Goal: Task Accomplishment & Management: Use online tool/utility

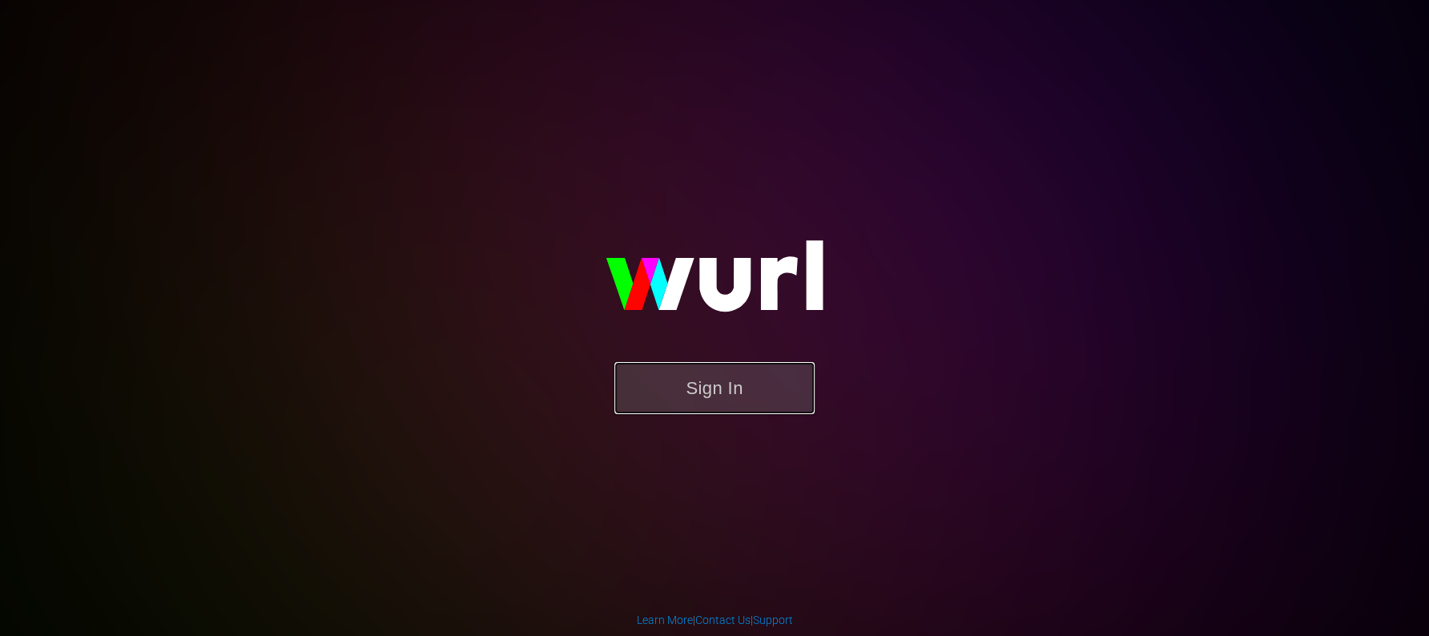
click at [695, 379] on button "Sign In" at bounding box center [714, 388] width 200 height 52
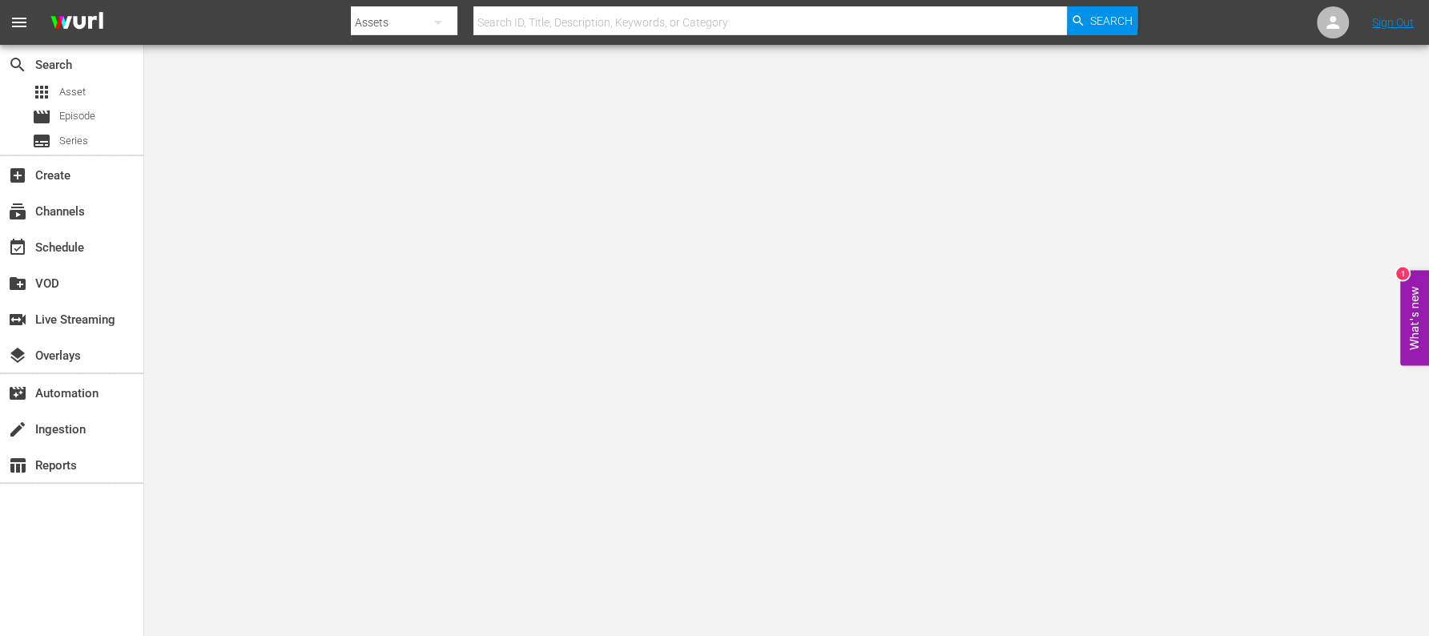
click at [1203, 397] on body "menu Search By Assets Search ID, Title, Description, Keywords, or Category Sear…" at bounding box center [714, 318] width 1429 height 636
click at [70, 324] on div "switch_video Live Streaming" at bounding box center [45, 317] width 90 height 14
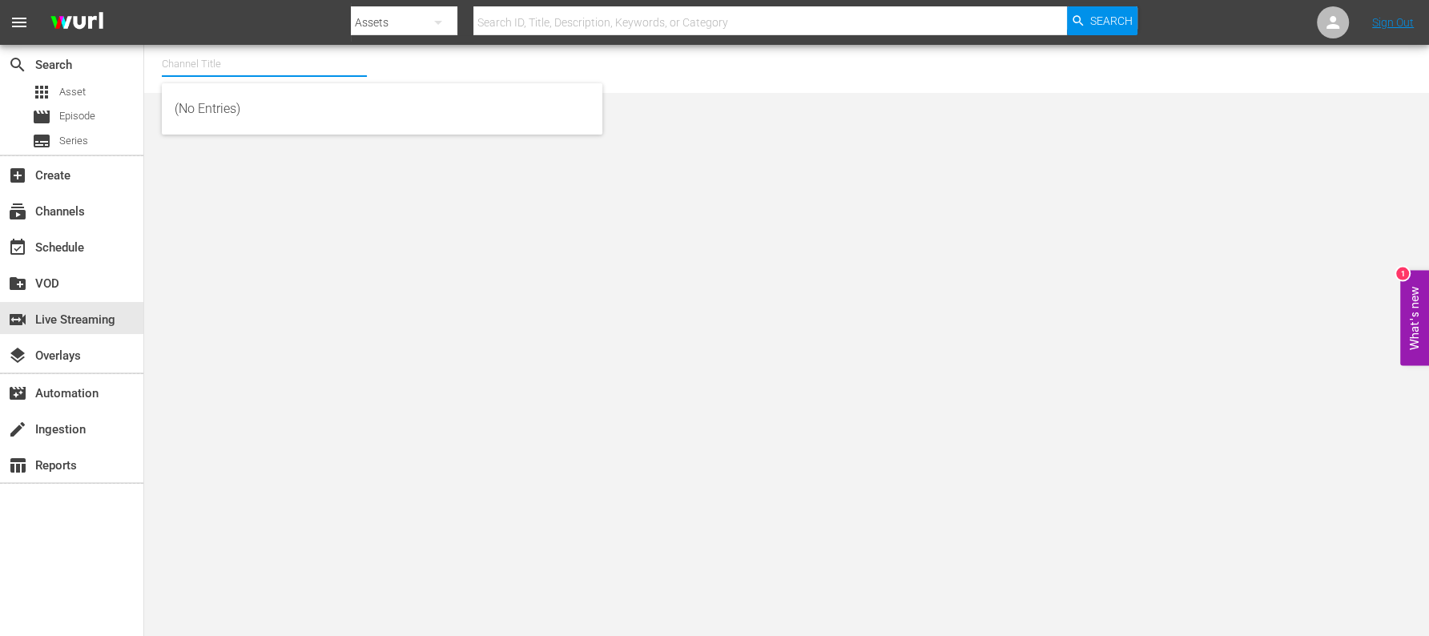
click at [231, 64] on input "text" at bounding box center [264, 64] width 205 height 38
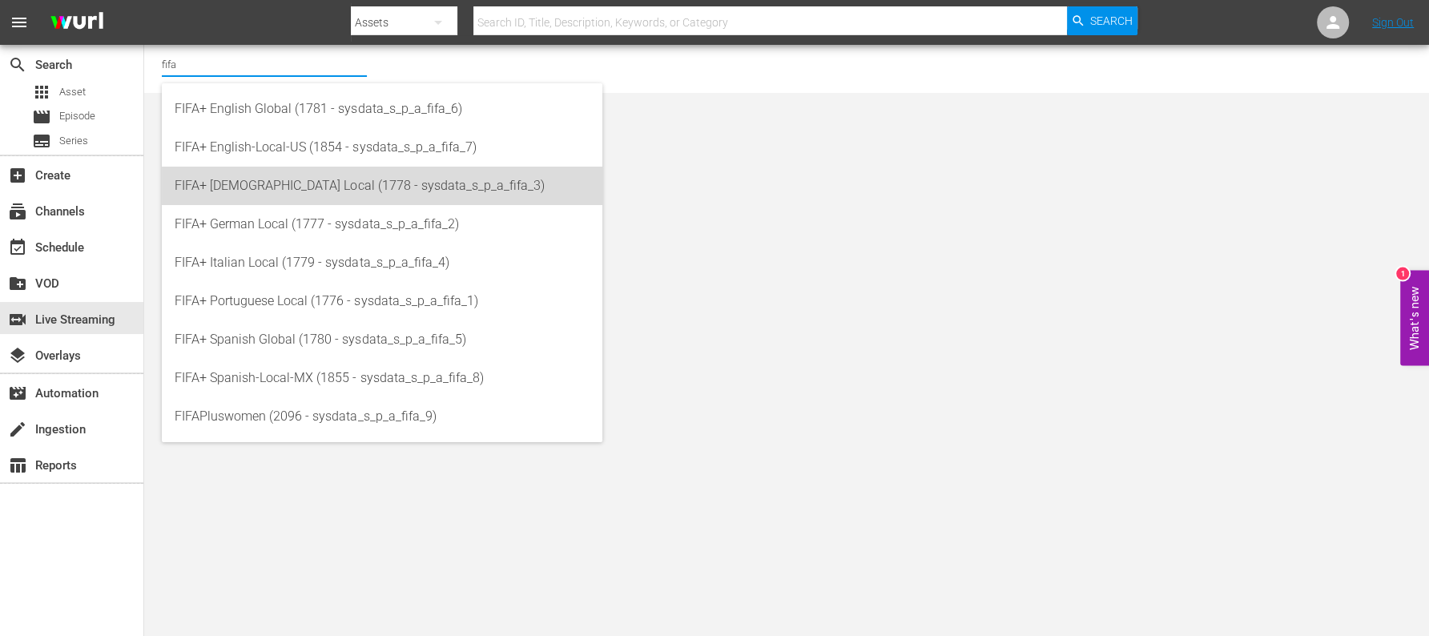
click at [268, 177] on div "FIFA+ [DEMOGRAPHIC_DATA] Local (1778 - sysdata_s_p_a_fifa_3)" at bounding box center [382, 186] width 415 height 38
type input "FIFA+ [DEMOGRAPHIC_DATA] Local (1778 - sysdata_s_p_a_fifa_3)"
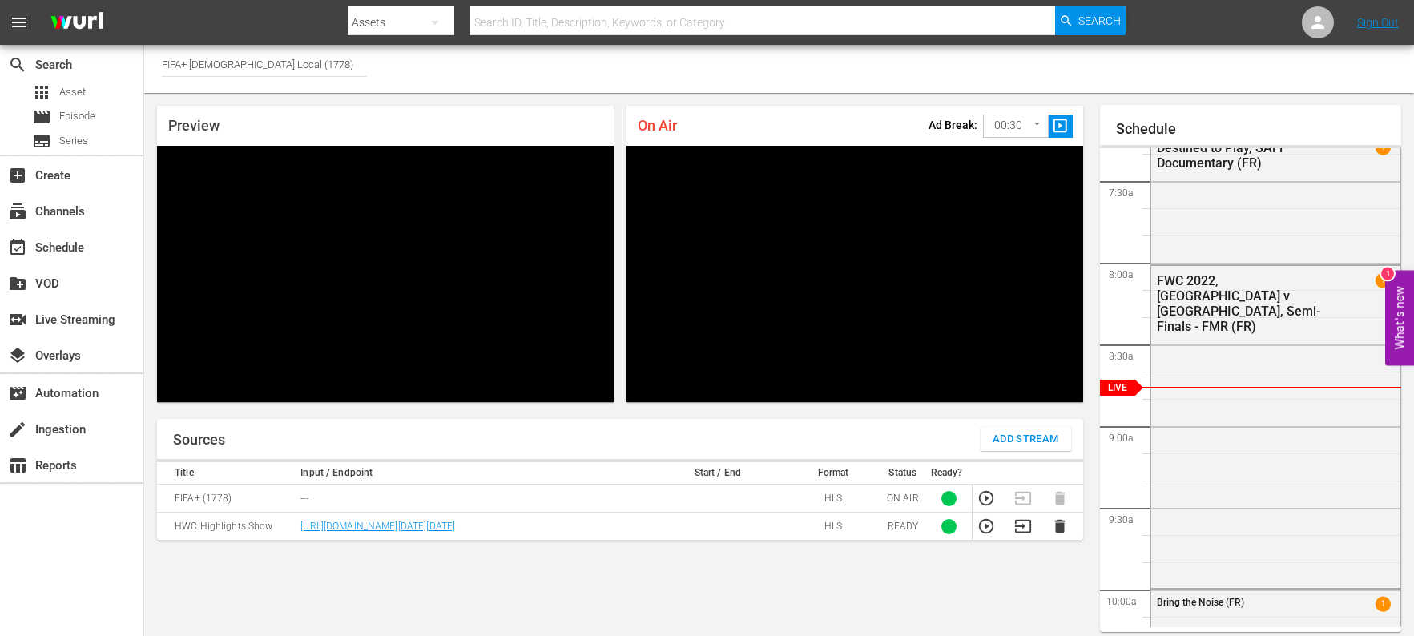
click at [1238, 73] on div "Channel Title FIFA+ French Local (1778)" at bounding box center [779, 69] width 1270 height 48
click at [1376, 279] on span "1" at bounding box center [1383, 280] width 15 height 15
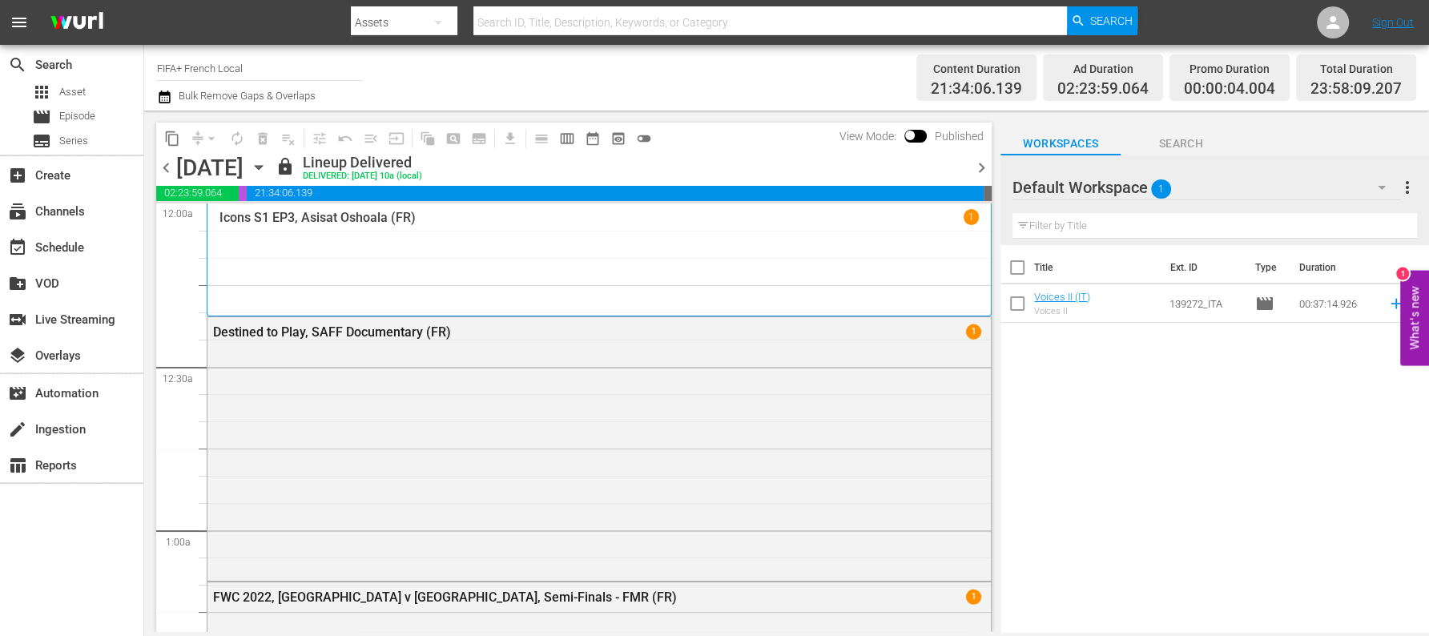
click at [964, 224] on div "1" at bounding box center [971, 216] width 15 height 15
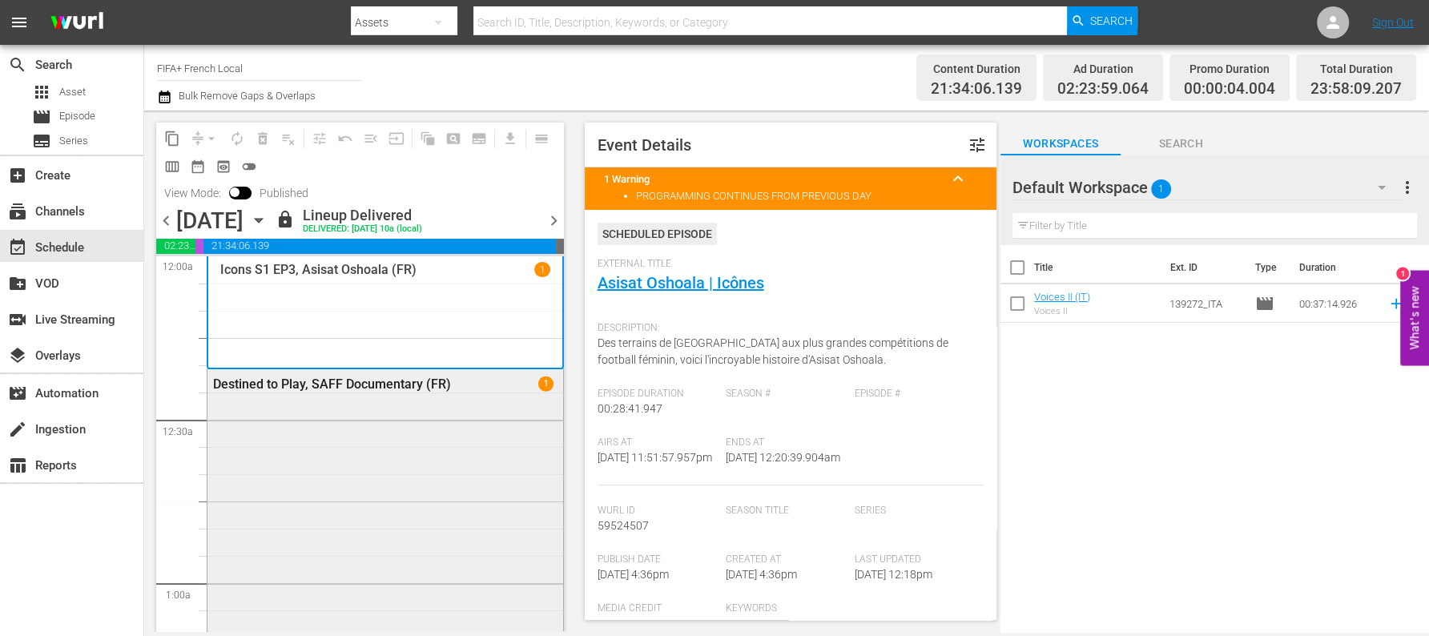
click at [538, 381] on span "1" at bounding box center [545, 384] width 15 height 15
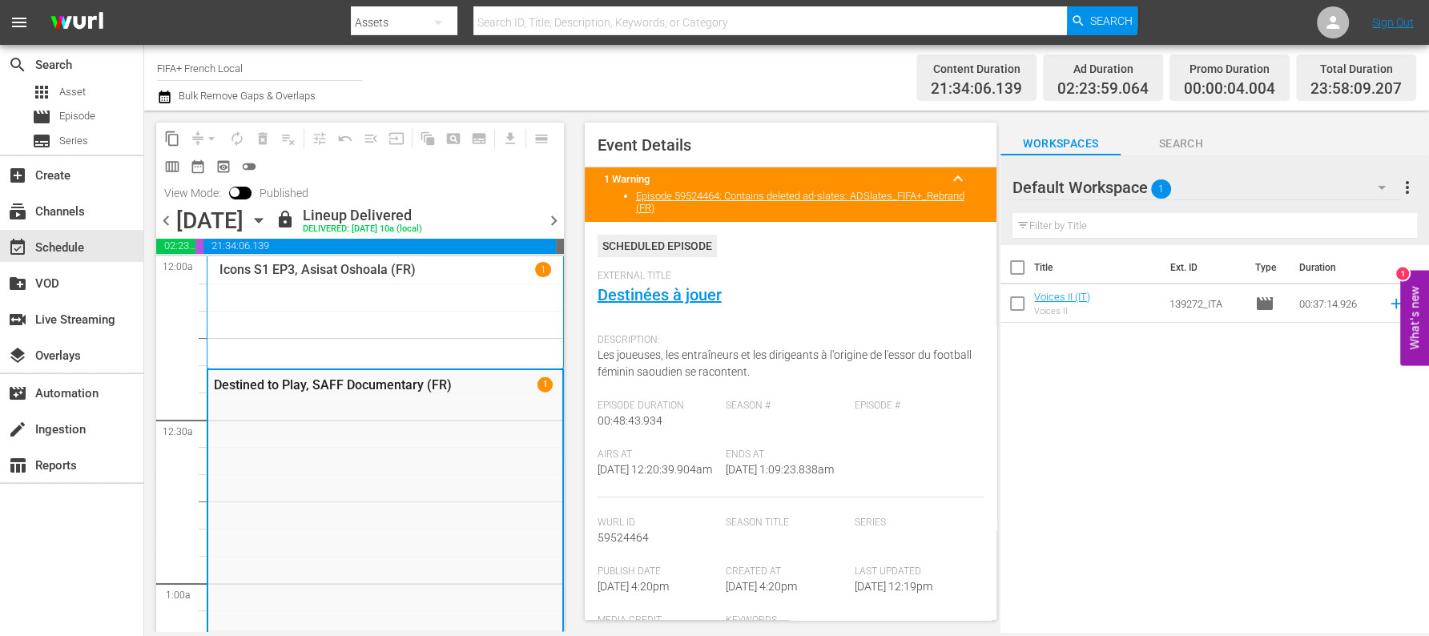
scroll to position [1, 0]
click at [279, 74] on input "FIFA+ French Local" at bounding box center [259, 68] width 205 height 38
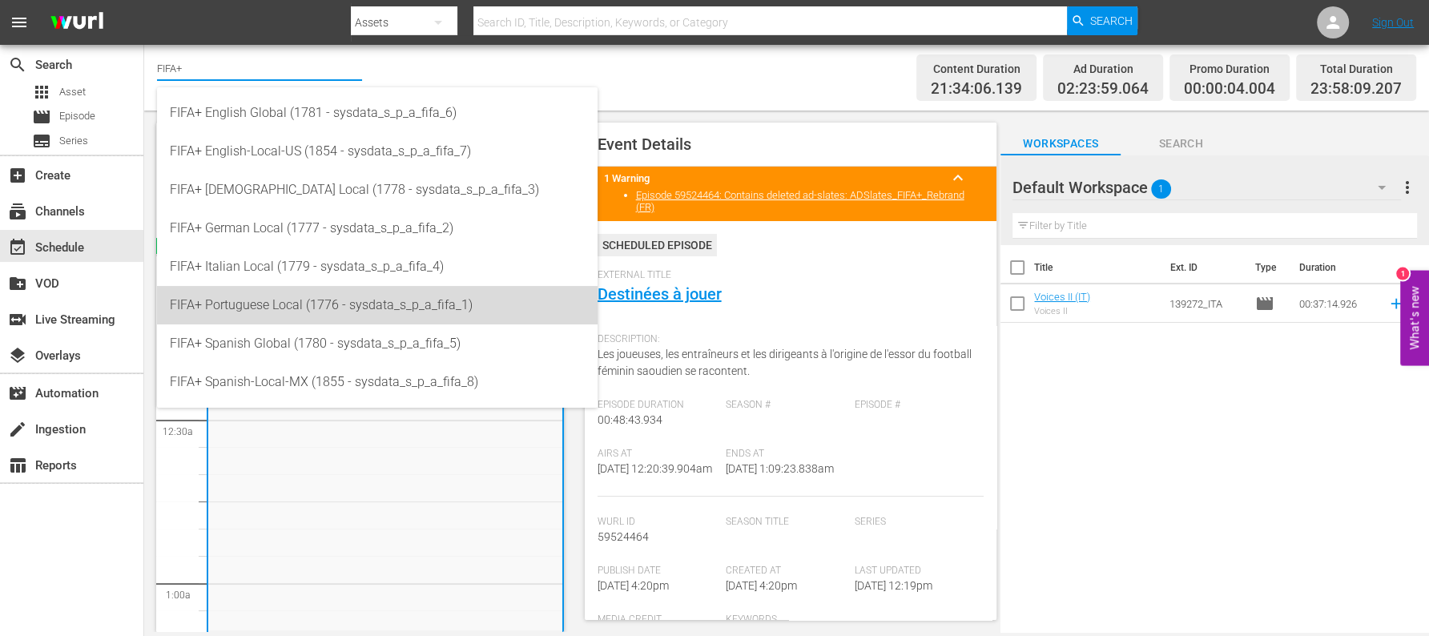
click at [245, 301] on div "FIFA+ Portuguese Local (1776 - sysdata_s_p_a_fifa_1)" at bounding box center [377, 305] width 415 height 38
type input "FIFA+ Portuguese Local (1776 - sysdata_s_p_a_fifa_1)"
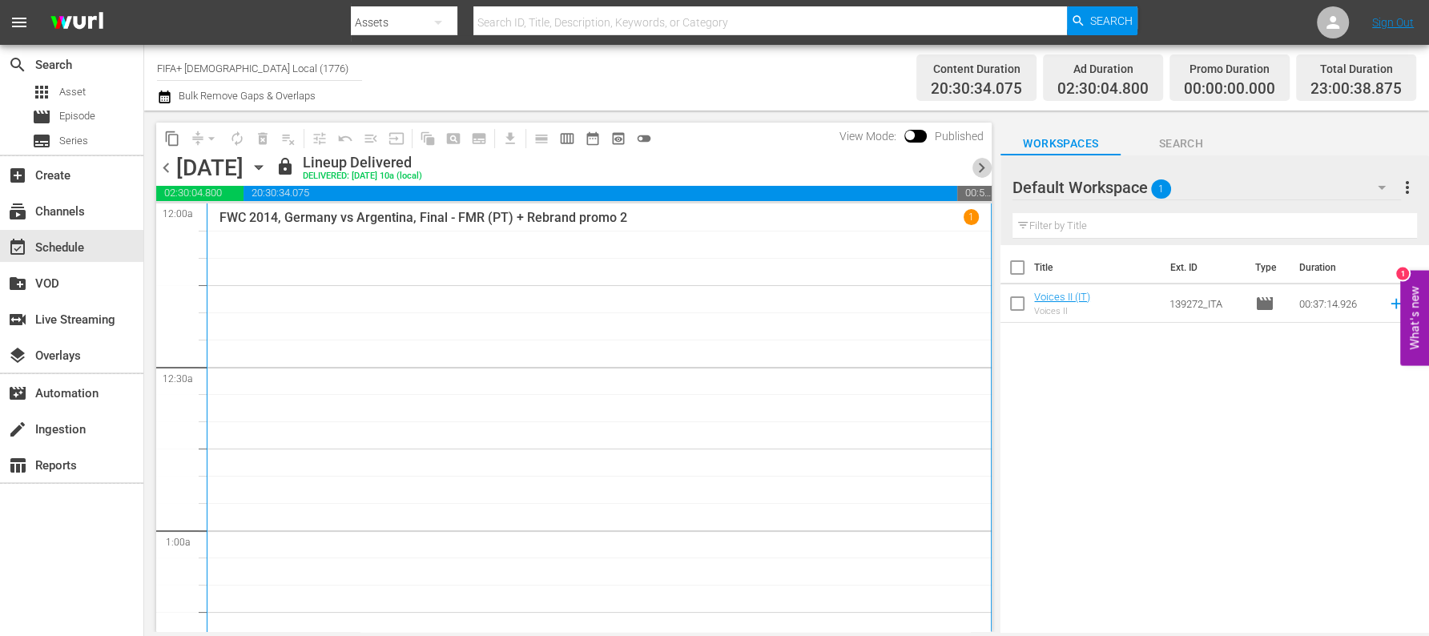
click at [984, 160] on span "chevron_right" at bounding box center [982, 168] width 20 height 20
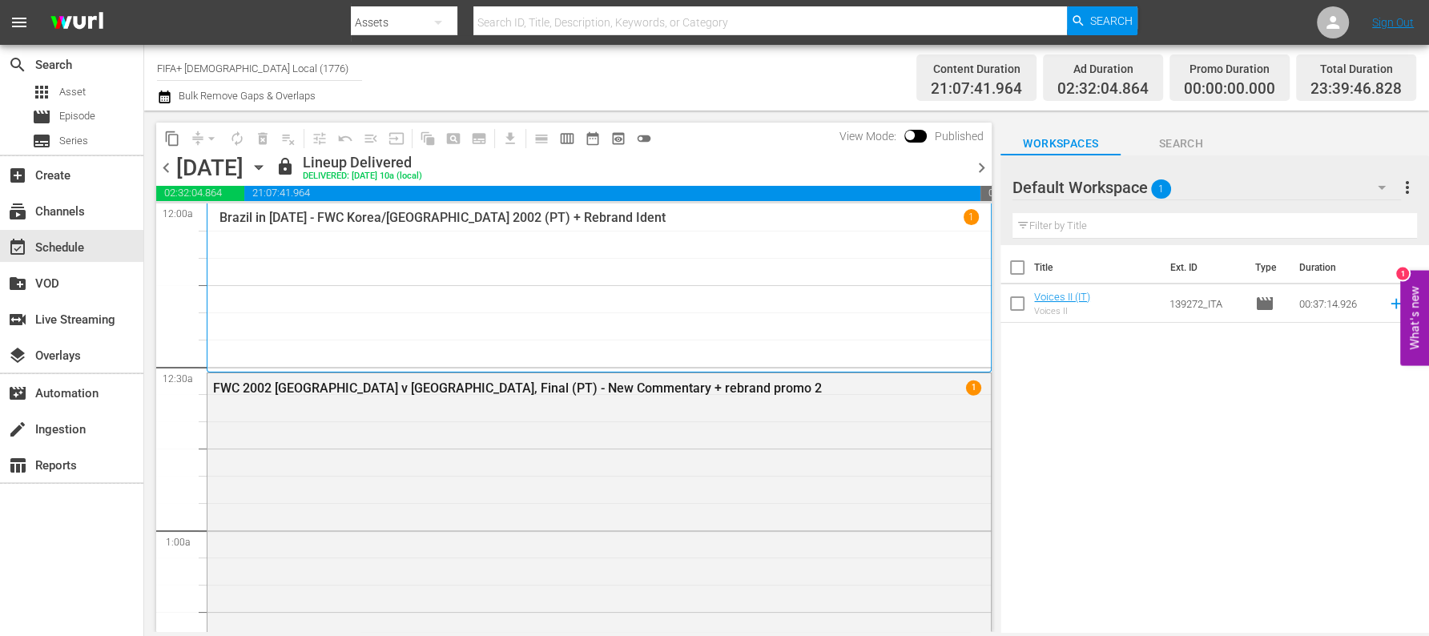
click at [994, 167] on div "content_copy compress arrow_drop_down autorenew_outlined delete_forever_outline…" at bounding box center [570, 372] width 852 height 522
click at [980, 164] on span "chevron_right" at bounding box center [982, 168] width 20 height 20
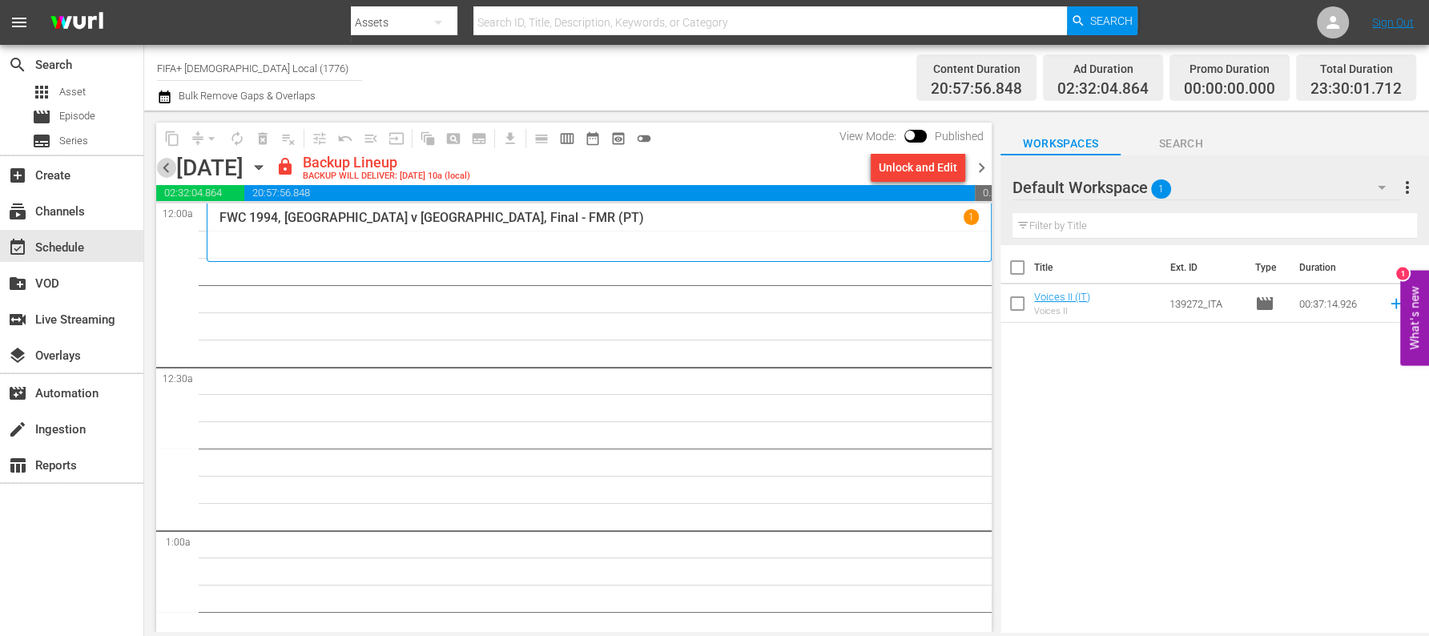
click at [167, 168] on span "chevron_left" at bounding box center [166, 168] width 20 height 20
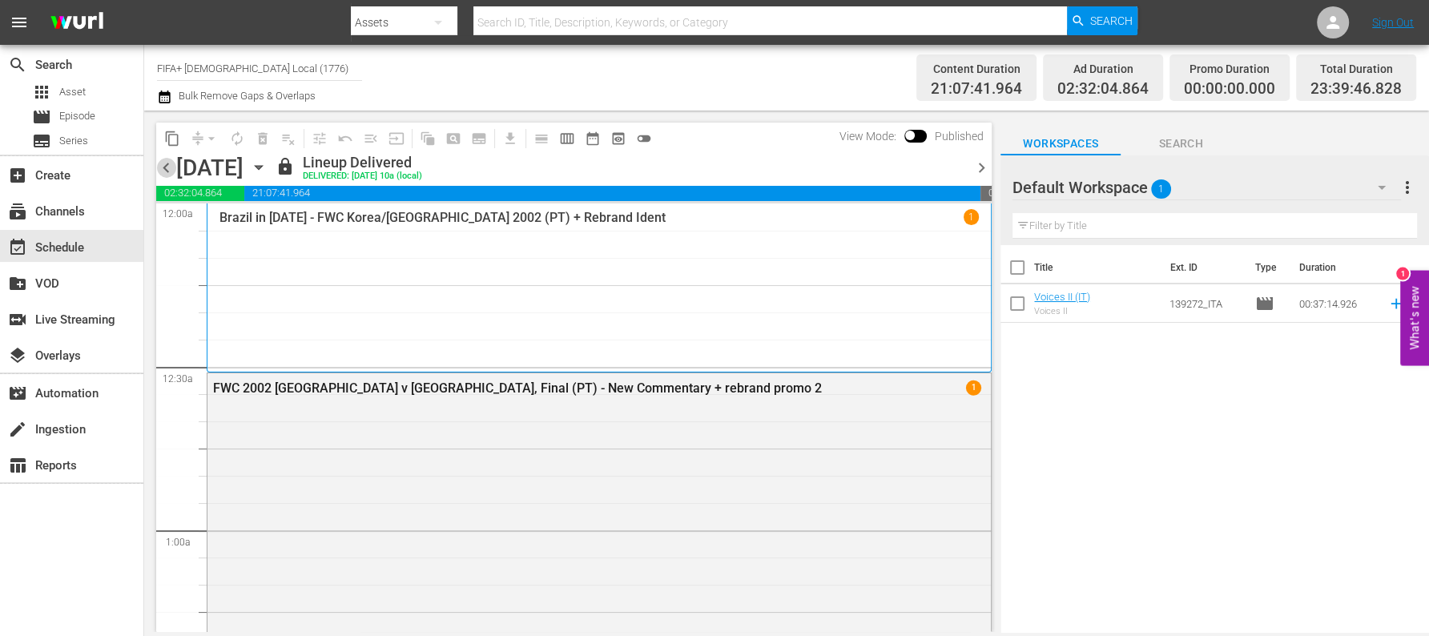
click at [163, 165] on span "chevron_left" at bounding box center [166, 168] width 20 height 20
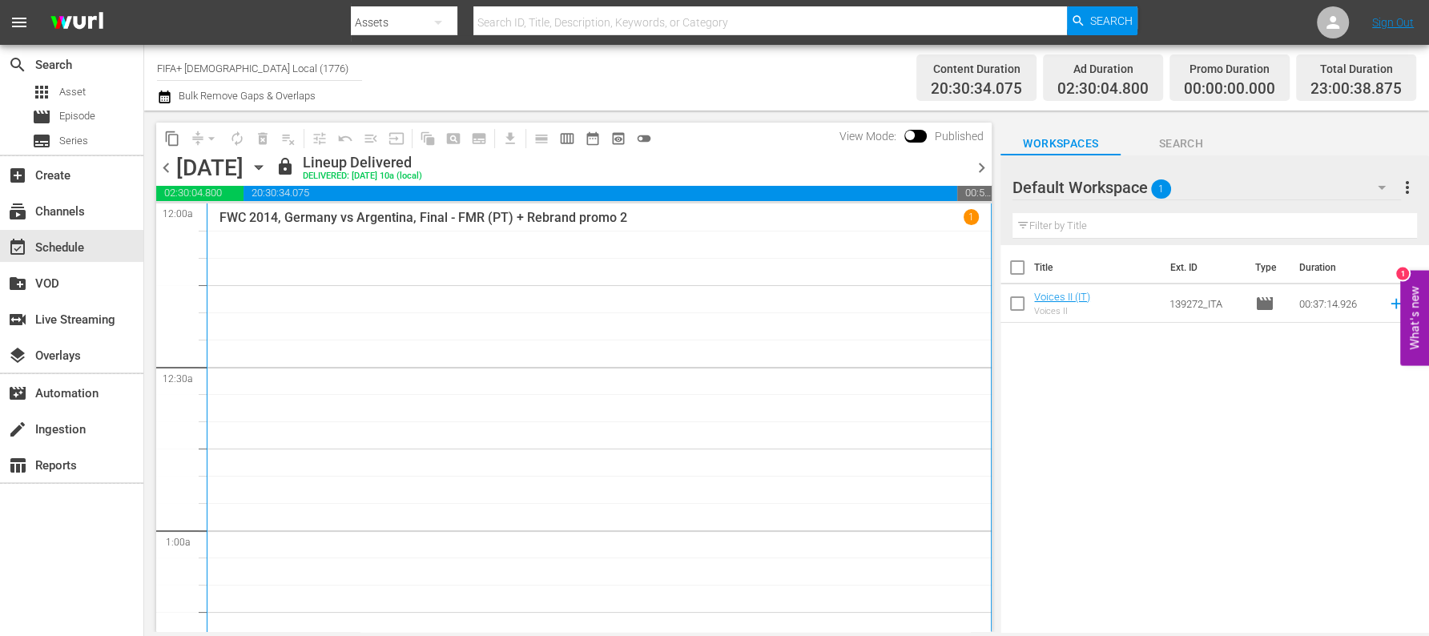
click at [964, 216] on div "1" at bounding box center [971, 216] width 15 height 15
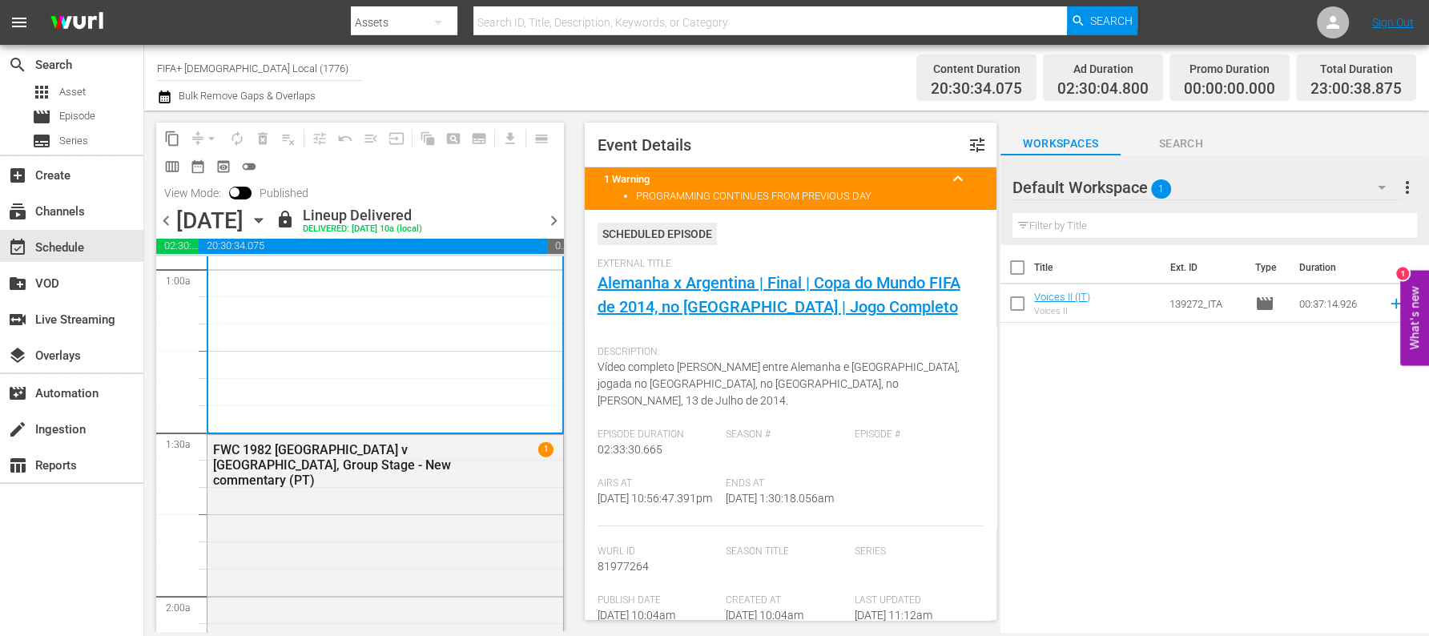
scroll to position [405, 0]
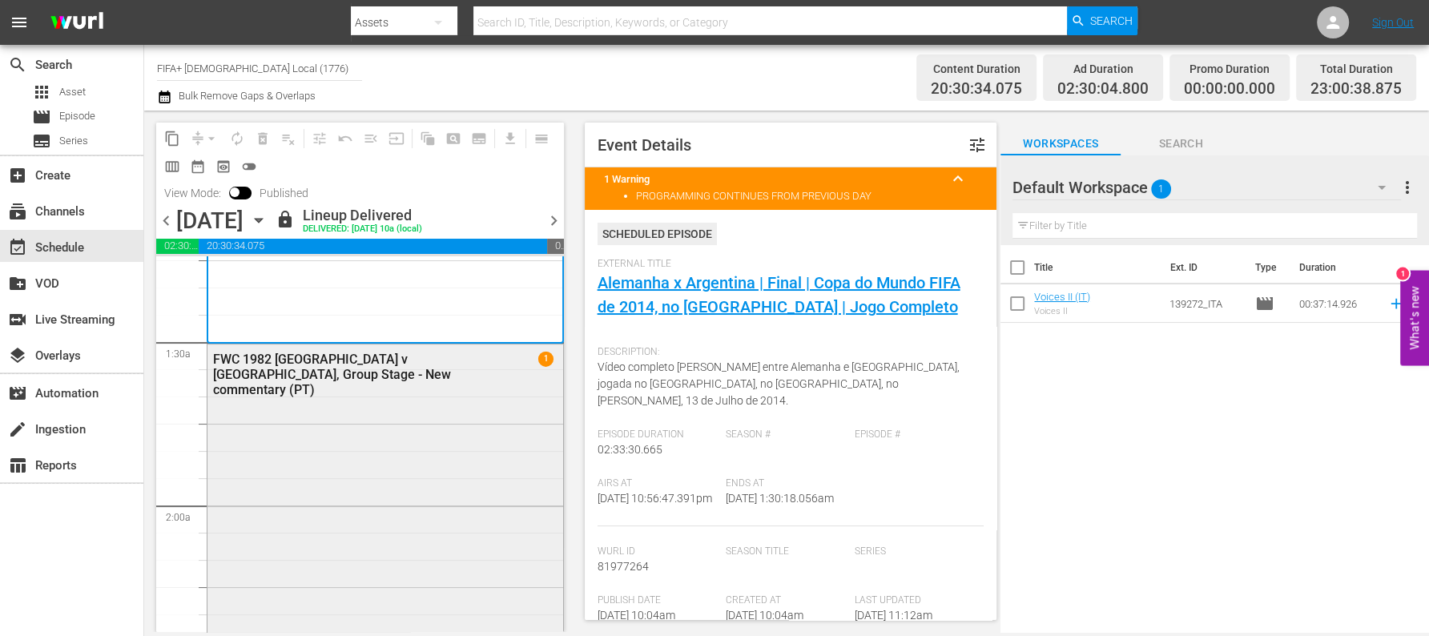
click at [538, 358] on span "1" at bounding box center [545, 359] width 15 height 15
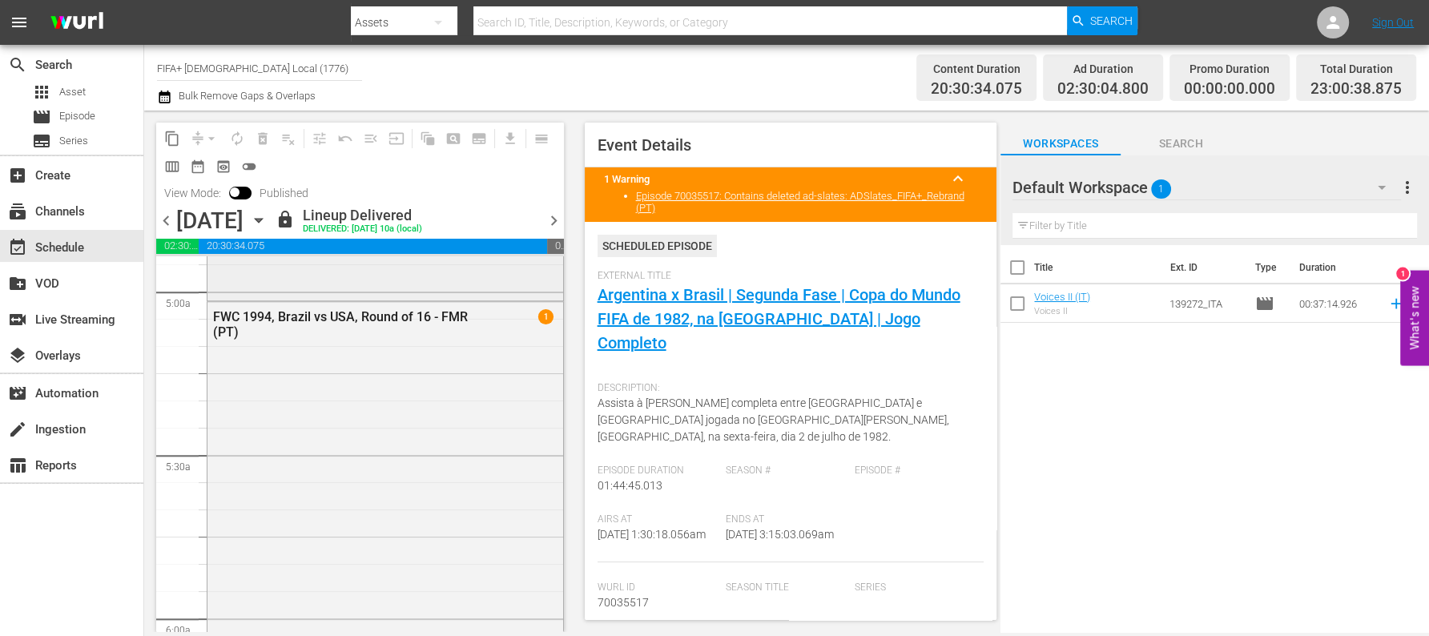
scroll to position [1600, 0]
click at [538, 312] on span "1" at bounding box center [545, 315] width 15 height 15
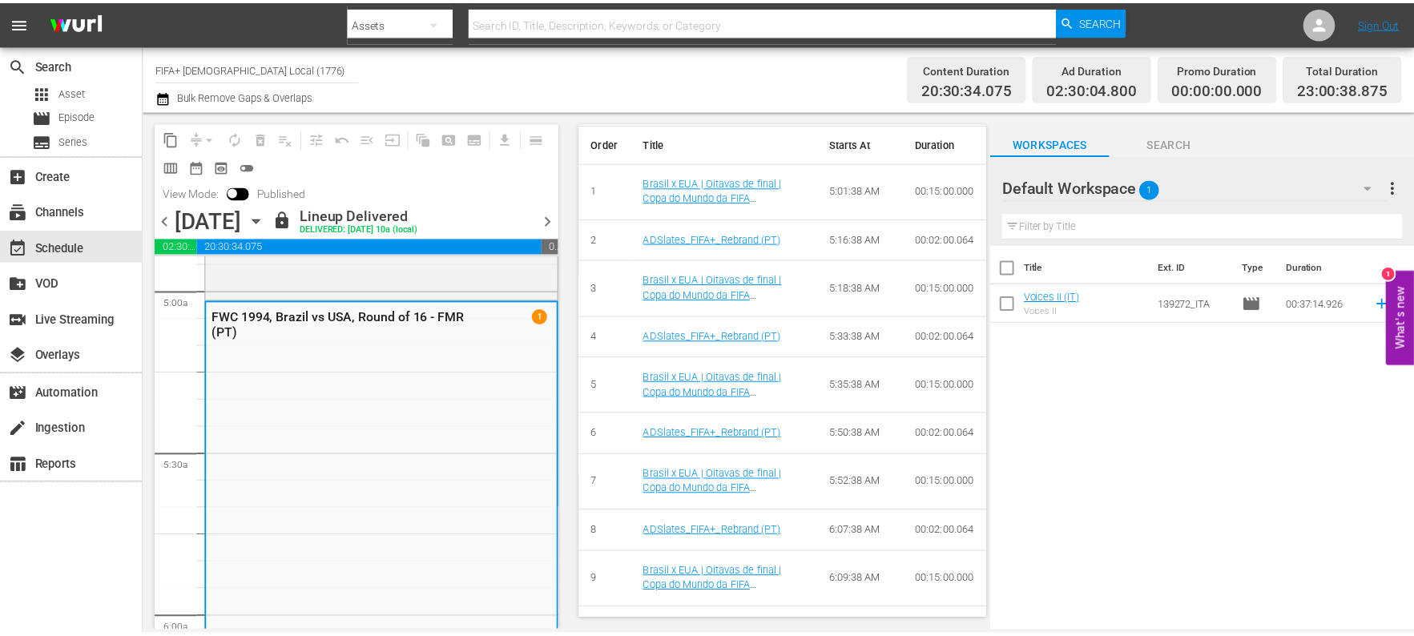
scroll to position [0, 0]
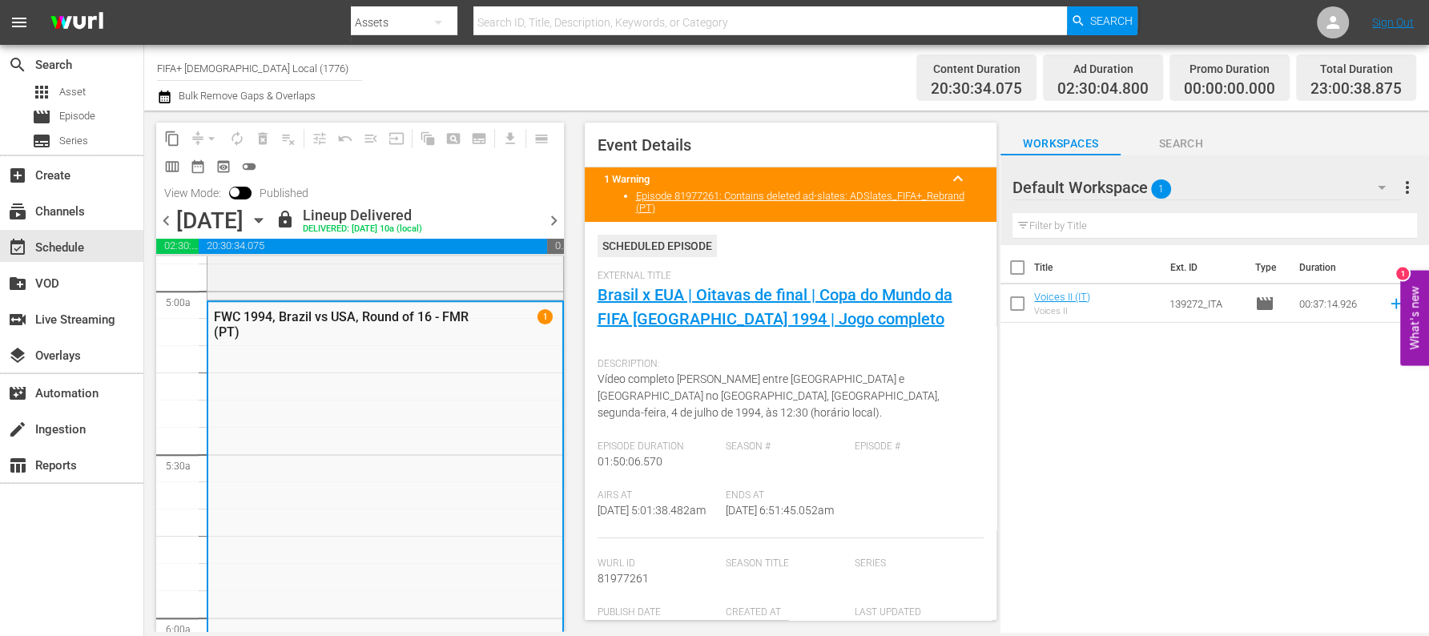
click at [1128, 431] on div "Title Ext. ID Type Duration Voices II (IT) Voices II 139272_ITA movie 00:37:14.…" at bounding box center [1215, 439] width 429 height 389
click at [70, 310] on div "switch_video Live Streaming" at bounding box center [45, 317] width 90 height 14
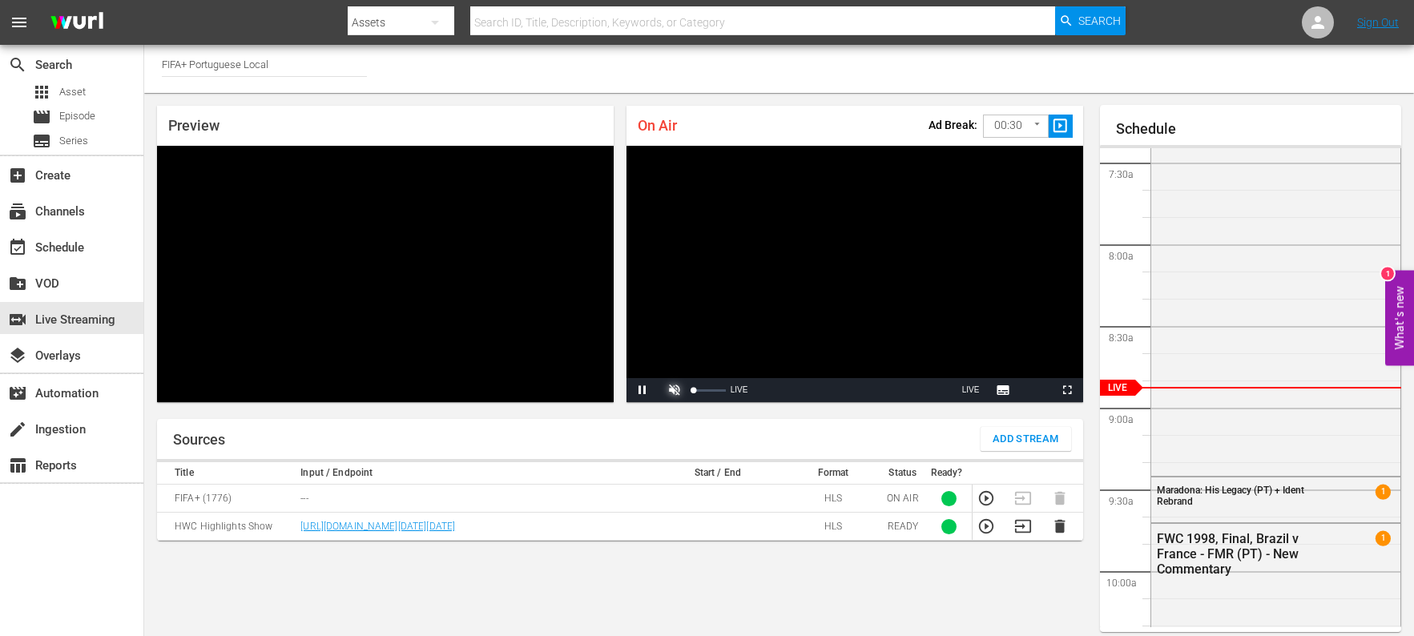
click at [675, 390] on span "Video Player" at bounding box center [675, 390] width 0 height 0
